Goal: Task Accomplishment & Management: Complete application form

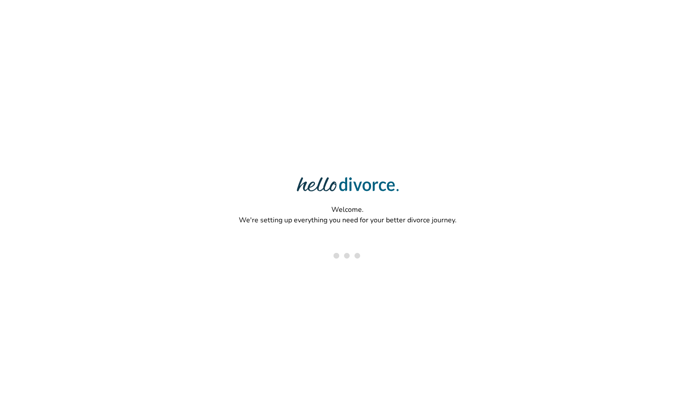
click at [573, 9] on div "Welcome. We're setting up everything you need for your better divorce journey." at bounding box center [347, 177] width 695 height 354
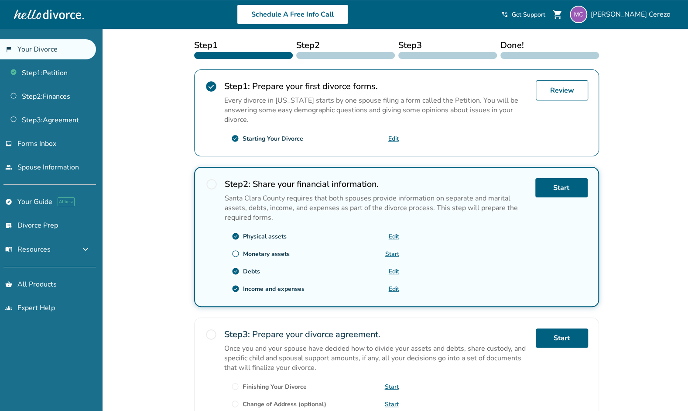
scroll to position [139, 0]
click at [399, 257] on link "Start" at bounding box center [392, 253] width 14 height 8
click at [396, 233] on link "Edit" at bounding box center [394, 235] width 10 height 8
click at [393, 266] on link "Edit" at bounding box center [394, 270] width 10 height 8
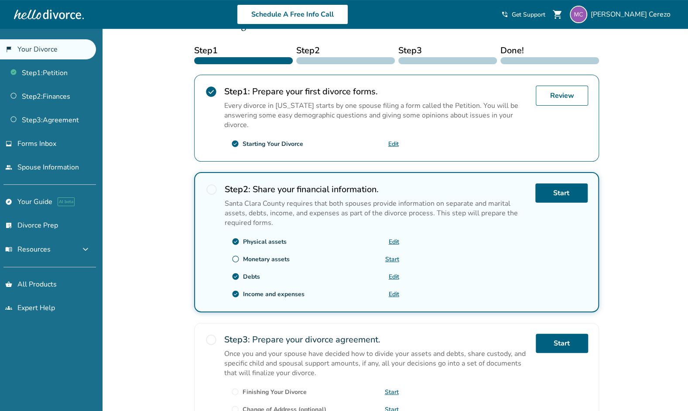
scroll to position [135, 0]
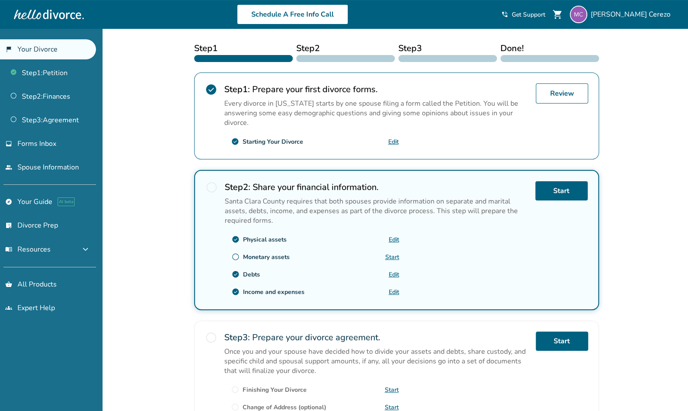
click at [392, 254] on link "Start" at bounding box center [392, 257] width 14 height 8
click at [395, 254] on link "Start" at bounding box center [392, 257] width 14 height 8
